Goal: Information Seeking & Learning: Learn about a topic

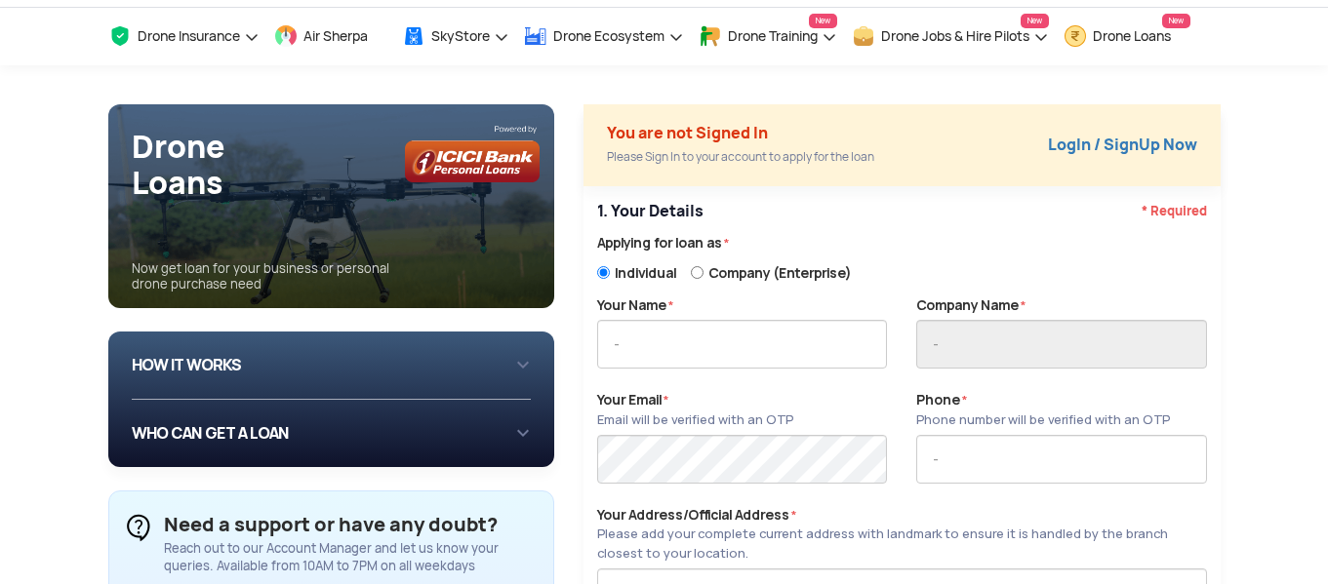
scroll to position [195, 0]
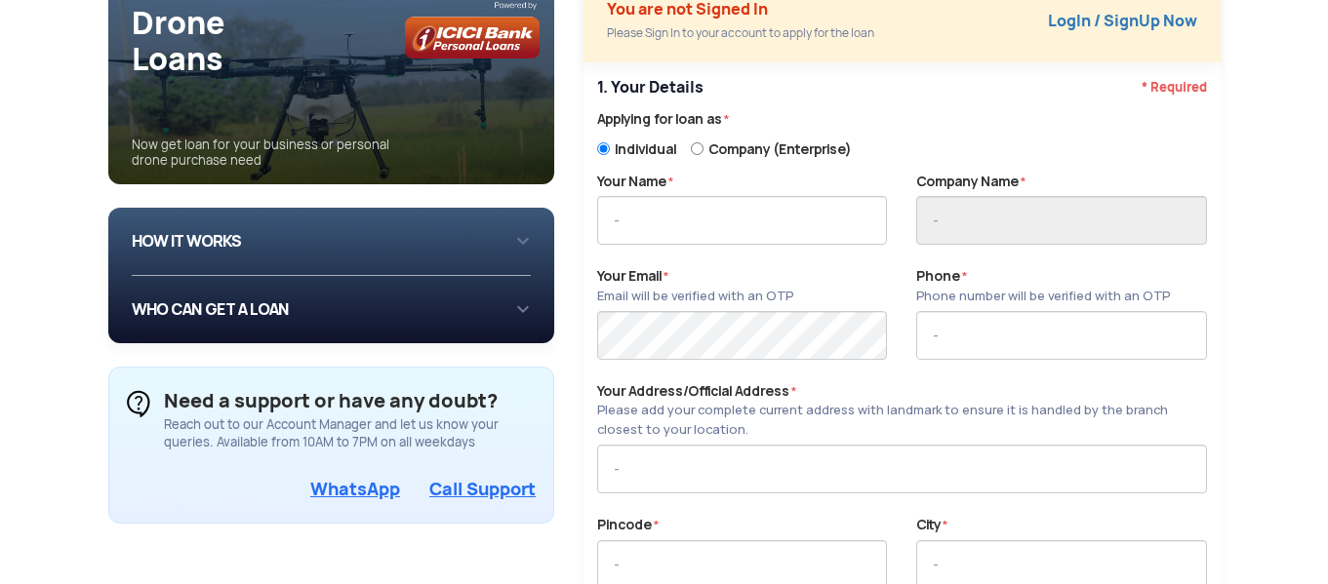
click at [503, 222] on div "HOW IT WORKS 1 Login/Create you account with your email or phone number 2 Fill …" at bounding box center [332, 242] width 400 height 68
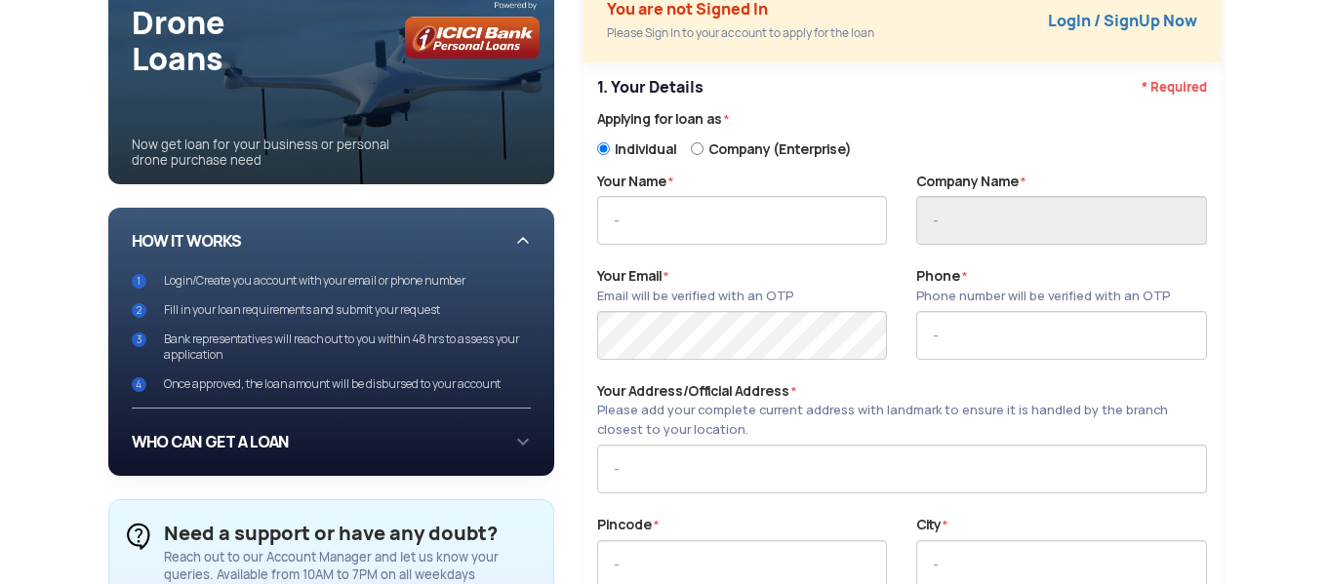
click at [438, 420] on div "WHO CAN GET A LOAN If you are an individual looking to: Buy drone for personal …" at bounding box center [332, 442] width 400 height 67
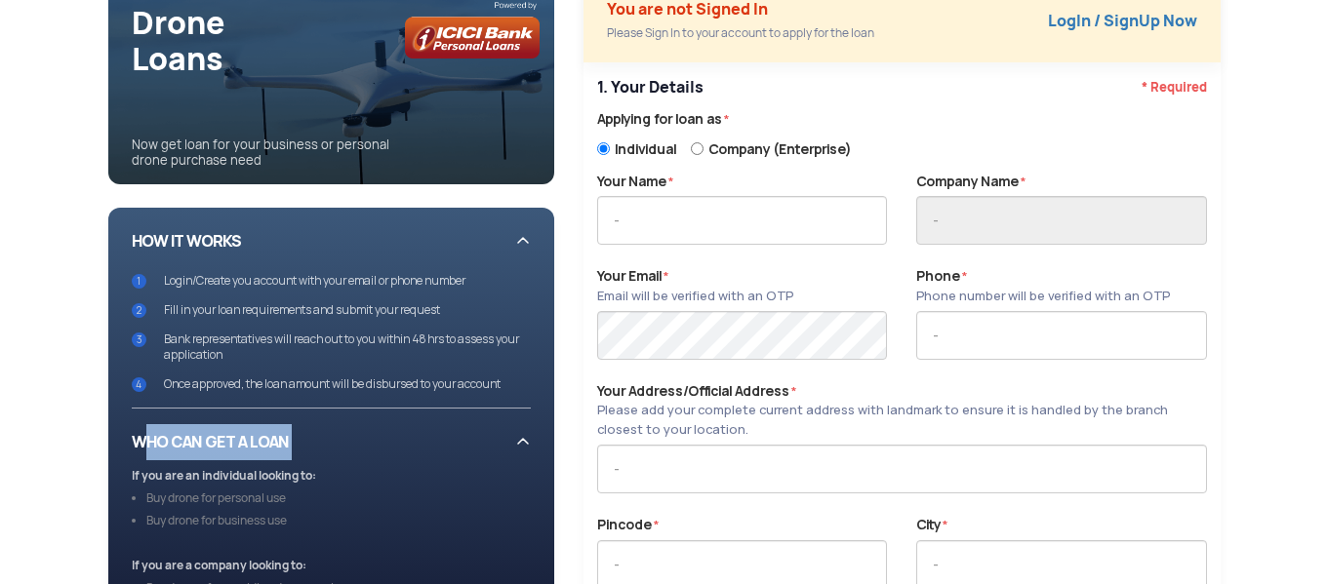
click at [438, 420] on div "WHO CAN GET A LOAN If you are an individual looking to: Buy drone for personal …" at bounding box center [332, 558] width 400 height 299
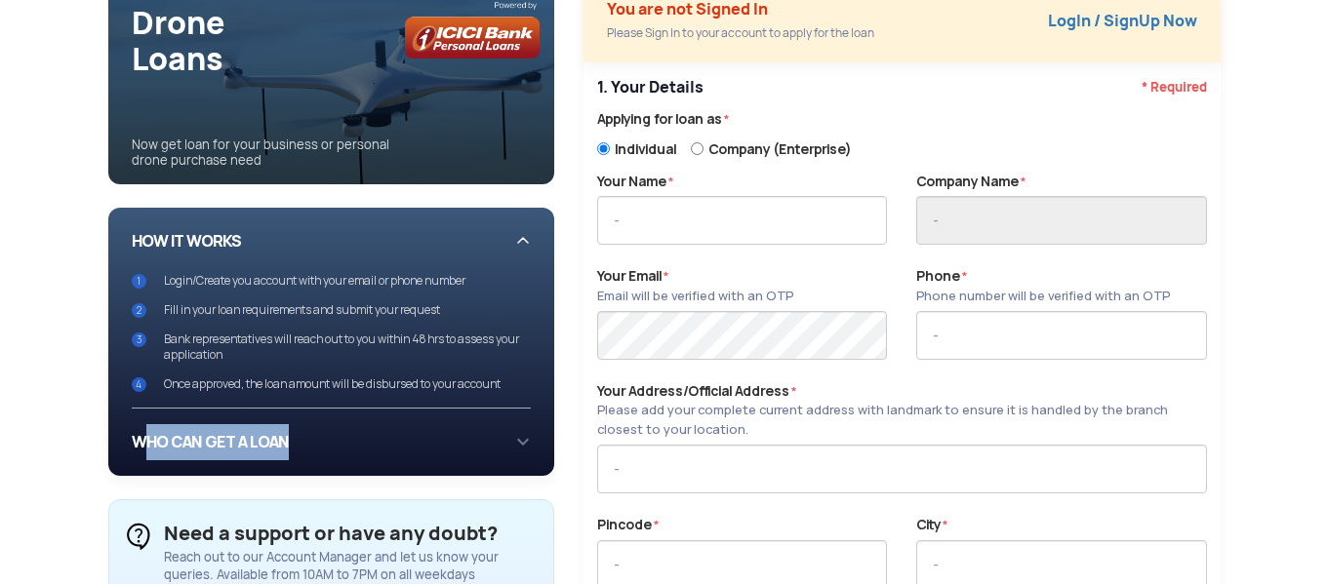
click at [438, 420] on div "WHO CAN GET A LOAN If you are an individual looking to: Buy drone for personal …" at bounding box center [332, 442] width 400 height 67
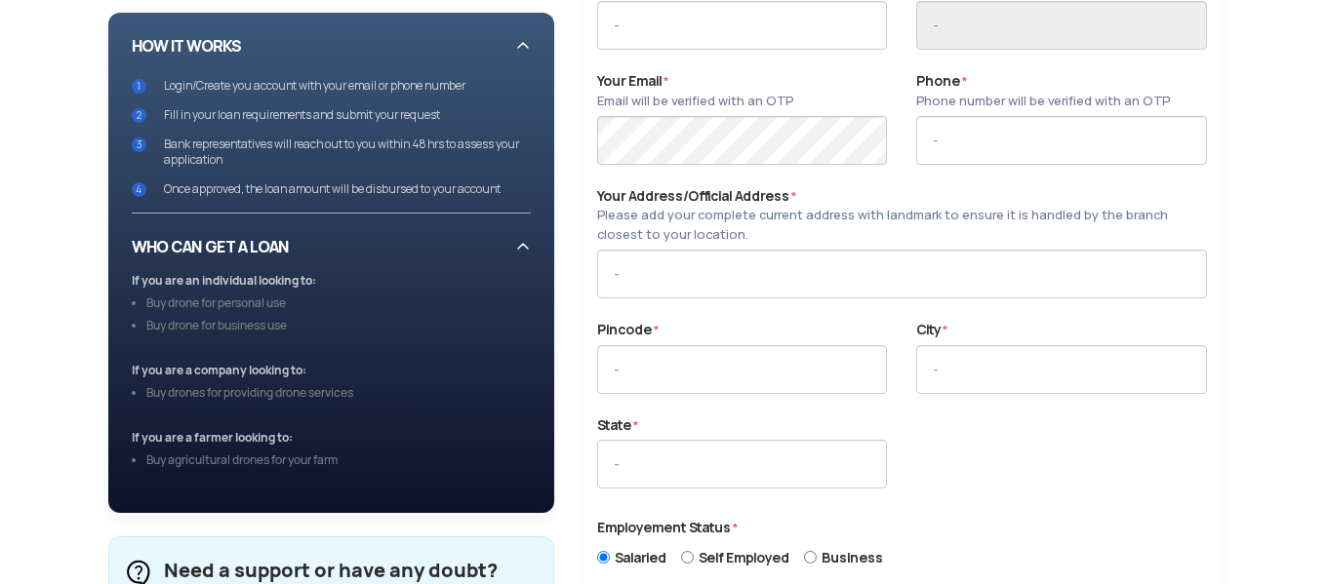
scroll to position [0, 0]
